Goal: Task Accomplishment & Management: Use online tool/utility

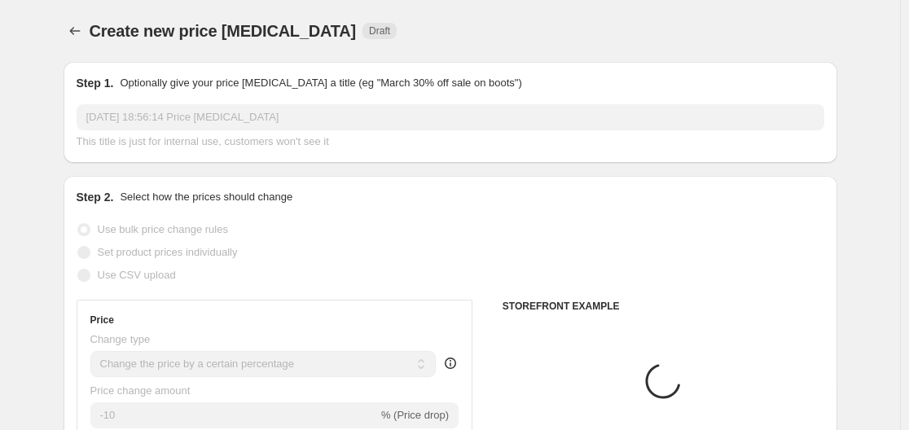
select select "percentage"
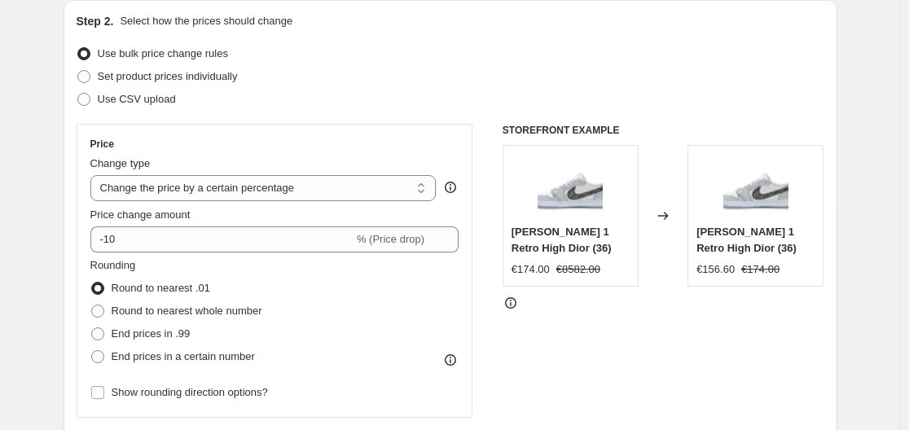
scroll to position [177, 0]
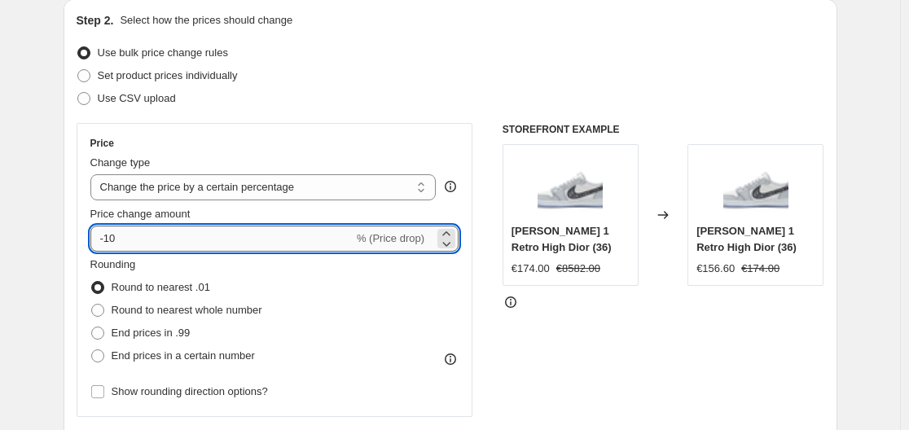
click at [125, 249] on input "-10" at bounding box center [221, 239] width 263 height 26
type input "0"
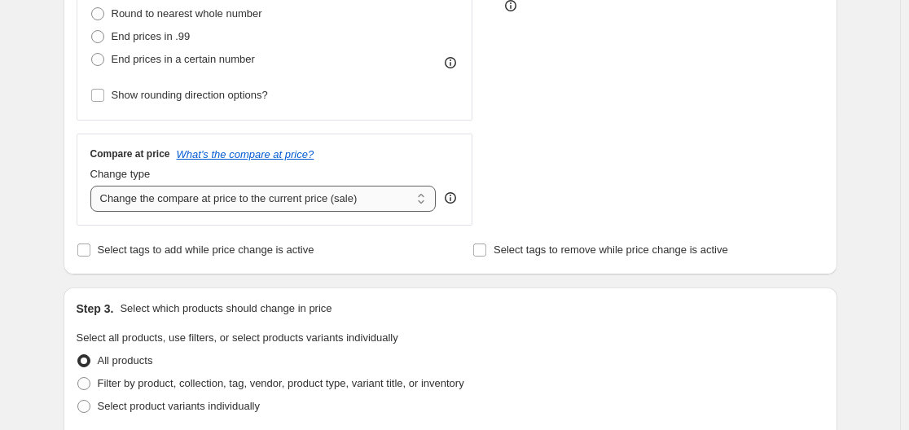
scroll to position [473, 0]
click at [257, 201] on select "Change the compare at price to the current price (sale) Change the compare at p…" at bounding box center [263, 200] width 346 height 26
click at [94, 187] on select "Change the compare at price to the current price (sale) Change the compare at p…" at bounding box center [263, 200] width 346 height 26
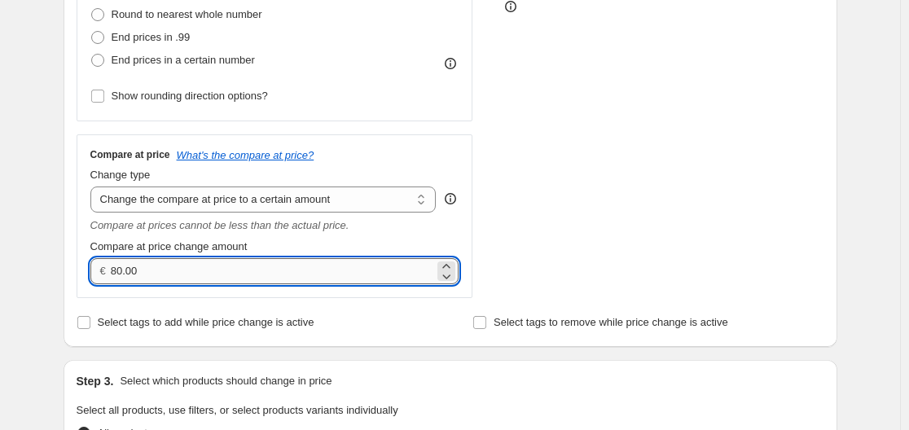
click at [122, 268] on input "80.00" at bounding box center [272, 271] width 323 height 26
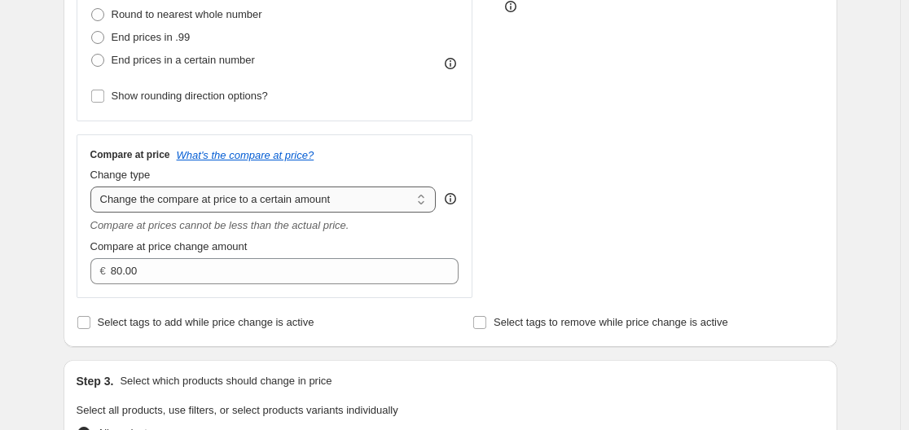
click at [397, 192] on select "Change the compare at price to the current price (sale) Change the compare at p…" at bounding box center [263, 200] width 346 height 26
select select "percentage"
click at [94, 187] on select "Change the compare at price to the current price (sale) Change the compare at p…" at bounding box center [263, 200] width 346 height 26
type input "-15"
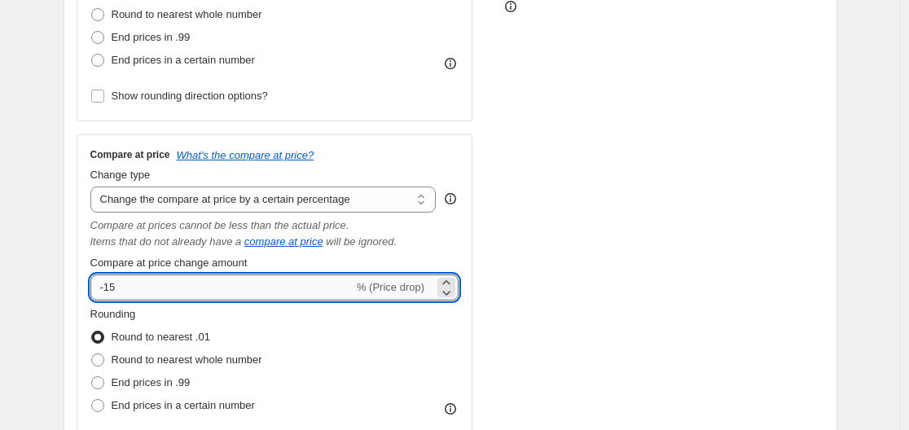
drag, startPoint x: 131, startPoint y: 290, endPoint x: 101, endPoint y: 291, distance: 30.2
click at [101, 291] on input "-15" at bounding box center [221, 288] width 263 height 26
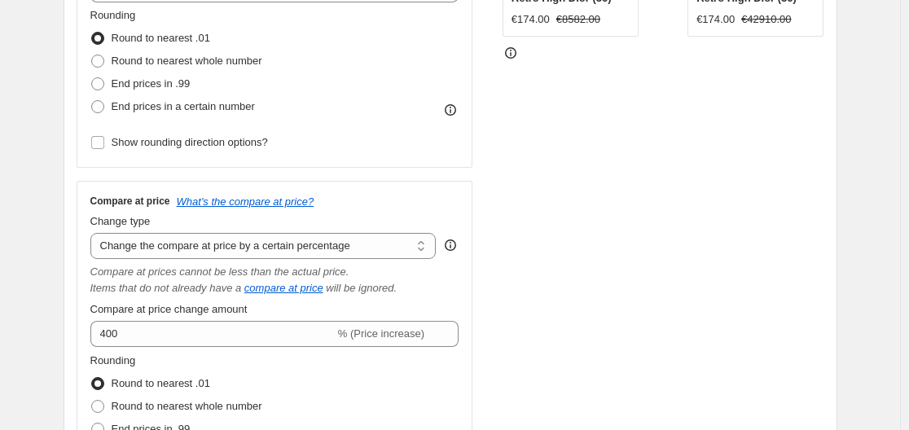
scroll to position [442, 0]
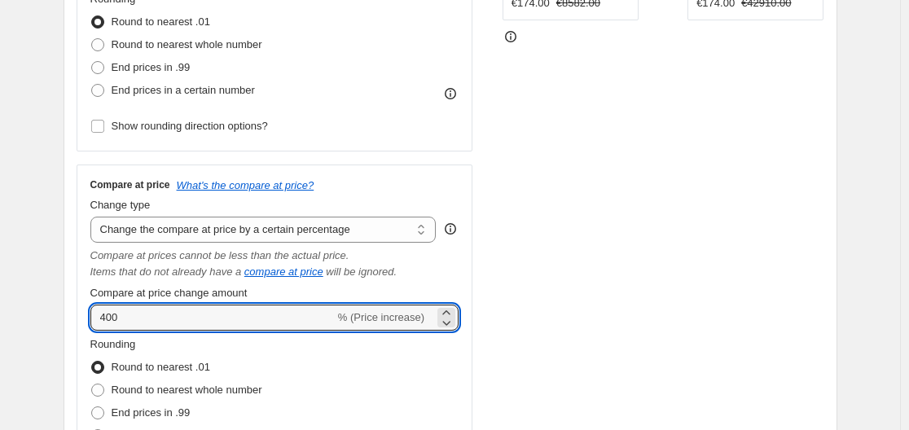
drag, startPoint x: 131, startPoint y: 319, endPoint x: 77, endPoint y: 318, distance: 54.6
click at [77, 318] on div "Step 2. Select how the prices should change Use bulk price change rules Set pro…" at bounding box center [451, 140] width 774 height 812
type input "260"
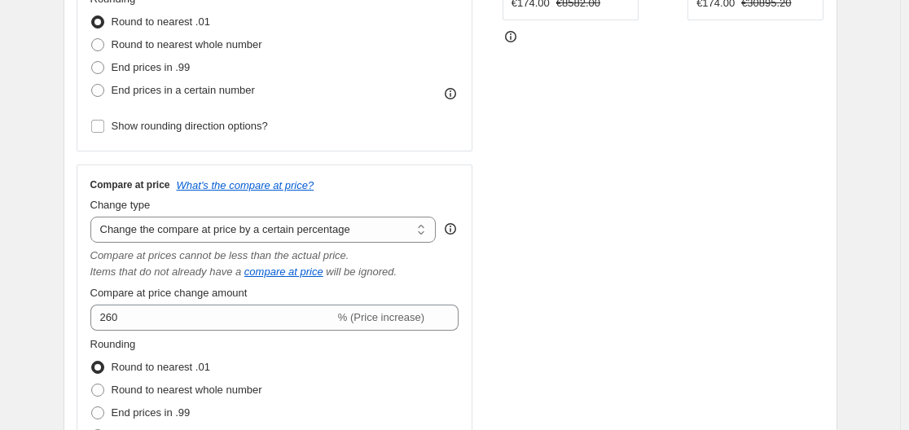
click at [70, 319] on div "Step 2. Select how the prices should change Use bulk price change rules Set pro…" at bounding box center [451, 140] width 774 height 812
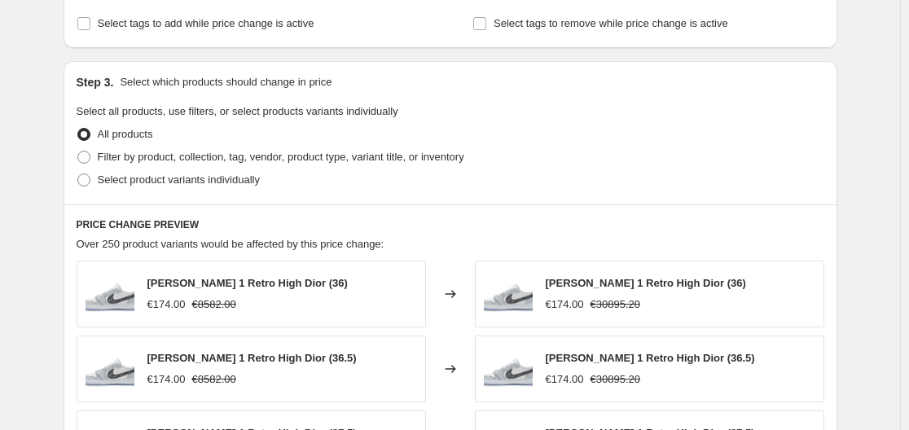
scroll to position [1440, 0]
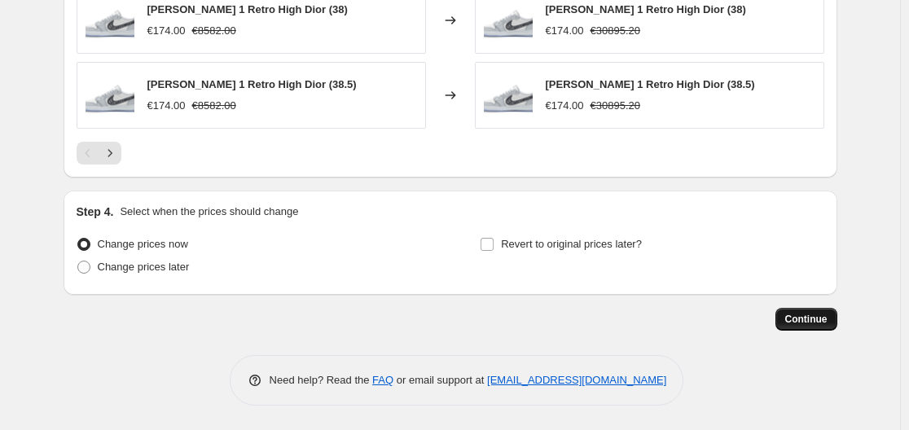
click at [802, 314] on span "Continue" at bounding box center [806, 319] width 42 height 13
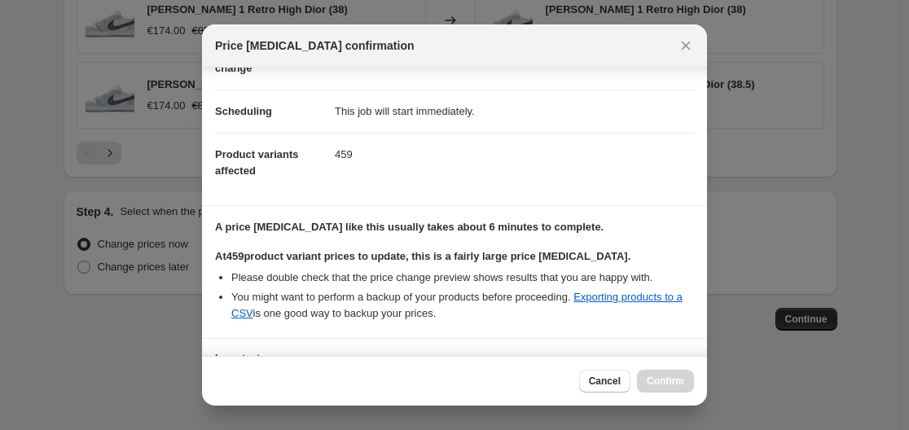
scroll to position [245, 0]
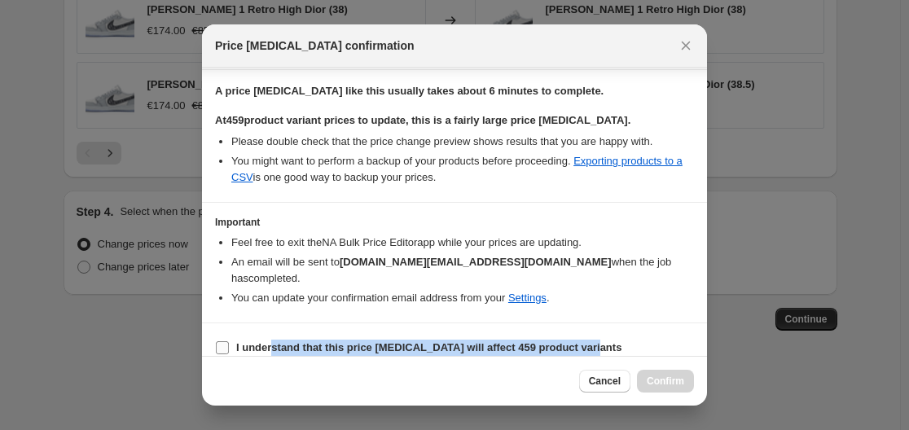
click at [271, 338] on section "I understand that this price [MEDICAL_DATA] will affect 459 product variants" at bounding box center [454, 347] width 505 height 49
click at [271, 340] on span "I understand that this price [MEDICAL_DATA] will affect 459 product variants" at bounding box center [428, 348] width 385 height 16
click at [229, 341] on input "I understand that this price [MEDICAL_DATA] will affect 459 product variants" at bounding box center [222, 347] width 13 height 13
checkbox input "true"
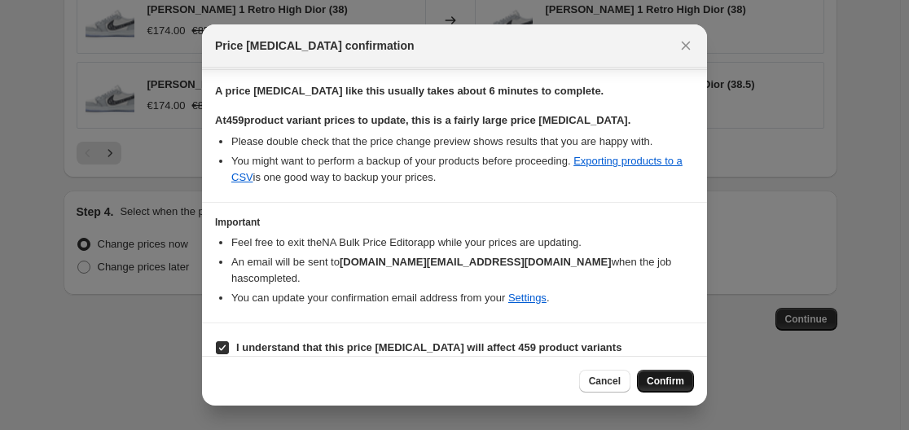
click at [675, 377] on span "Confirm" at bounding box center [665, 381] width 37 height 13
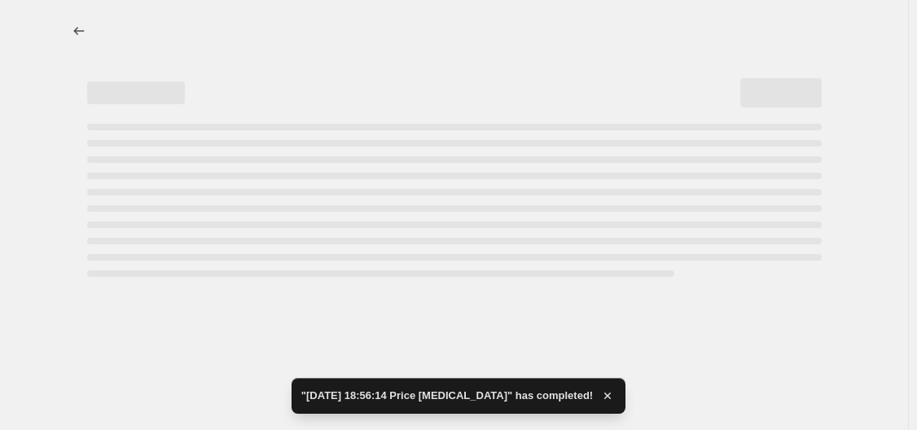
select select "percentage"
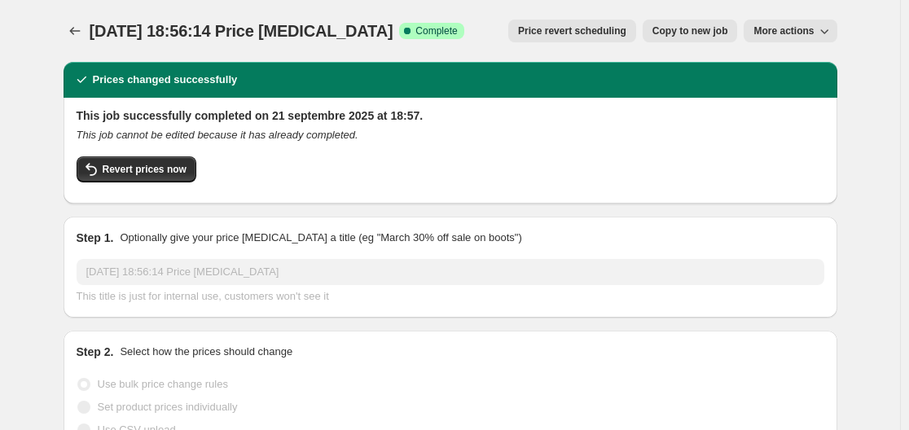
click at [86, 350] on h2 "Step 2." at bounding box center [95, 352] width 37 height 16
click at [182, 26] on span "[DATE] 18:56:14 Price [MEDICAL_DATA]" at bounding box center [242, 31] width 304 height 18
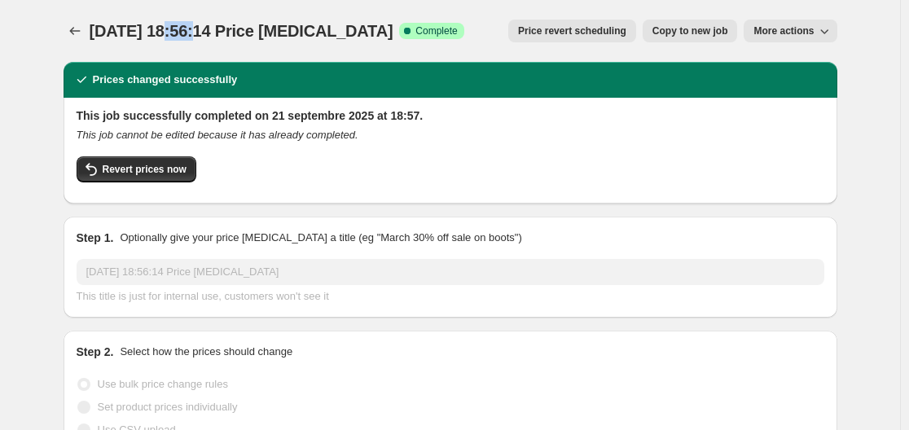
click at [182, 26] on span "[DATE] 18:56:14 Price [MEDICAL_DATA]" at bounding box center [242, 31] width 304 height 18
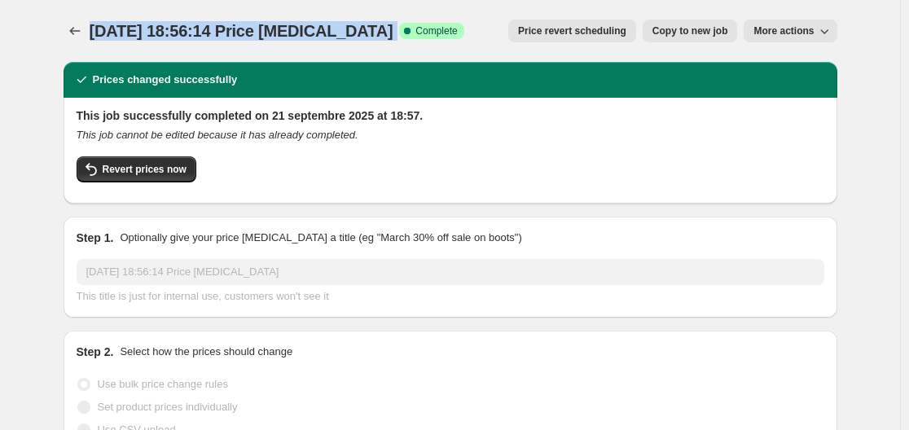
click at [182, 26] on span "[DATE] 18:56:14 Price [MEDICAL_DATA]" at bounding box center [242, 31] width 304 height 18
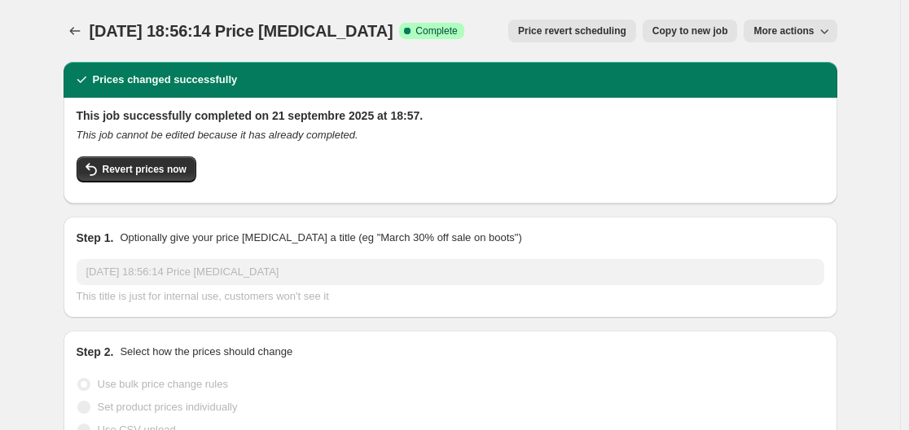
click at [97, 231] on h2 "Step 1." at bounding box center [95, 238] width 37 height 16
click at [97, 232] on h2 "Step 1." at bounding box center [95, 238] width 37 height 16
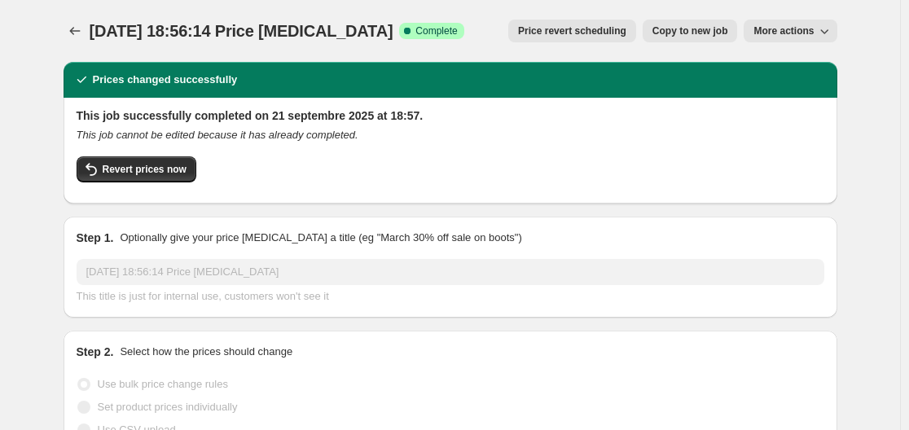
click at [137, 345] on p "Select how the prices should change" at bounding box center [206, 352] width 173 height 16
click at [270, 236] on p "Optionally give your price [MEDICAL_DATA] a title (eg "March 30% off sale on bo…" at bounding box center [321, 238] width 402 height 16
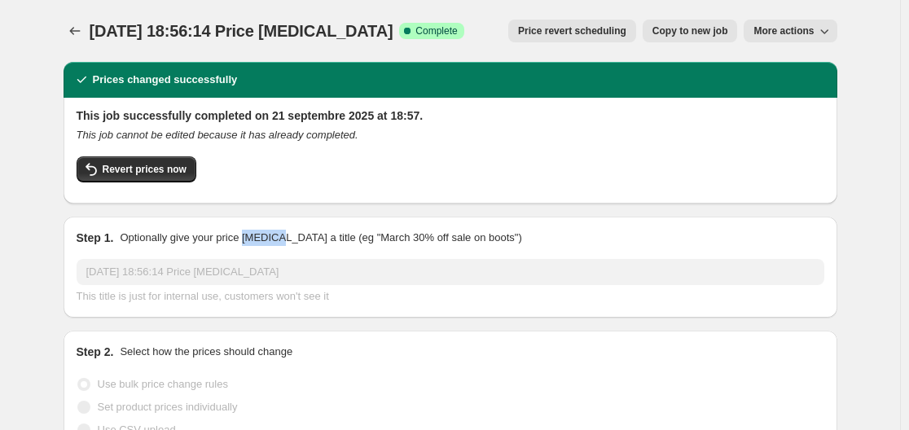
click at [270, 236] on p "Optionally give your price [MEDICAL_DATA] a title (eg "March 30% off sale on bo…" at bounding box center [321, 238] width 402 height 16
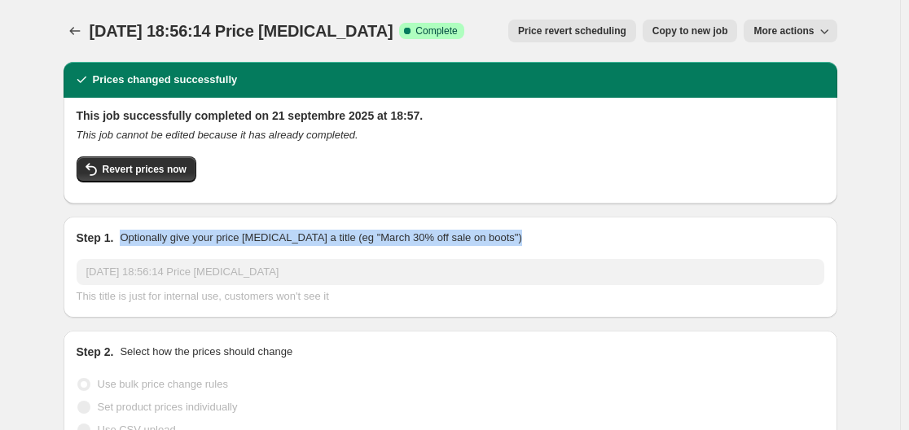
drag, startPoint x: 270, startPoint y: 236, endPoint x: 174, endPoint y: 266, distance: 100.5
click at [269, 237] on p "Optionally give your price [MEDICAL_DATA] a title (eg "March 30% off sale on bo…" at bounding box center [321, 238] width 402 height 16
